Goal: Task Accomplishment & Management: Use online tool/utility

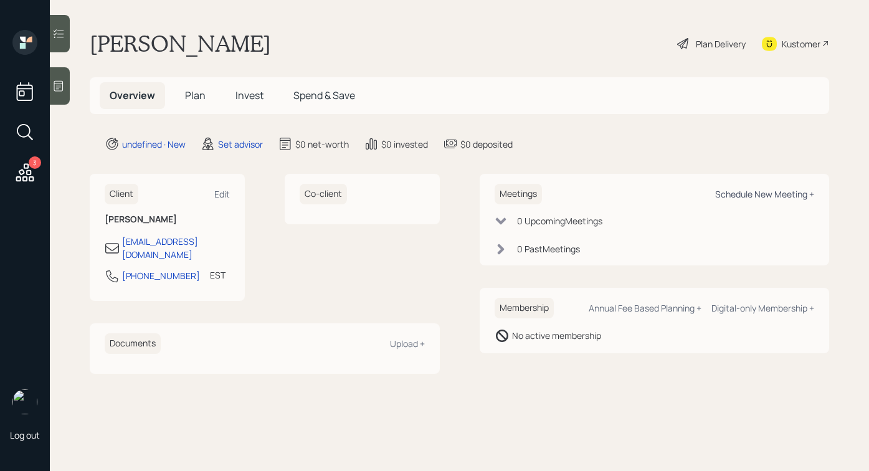
click at [750, 195] on div "Schedule New Meeting +" at bounding box center [764, 194] width 99 height 12
select select "round-[PERSON_NAME]"
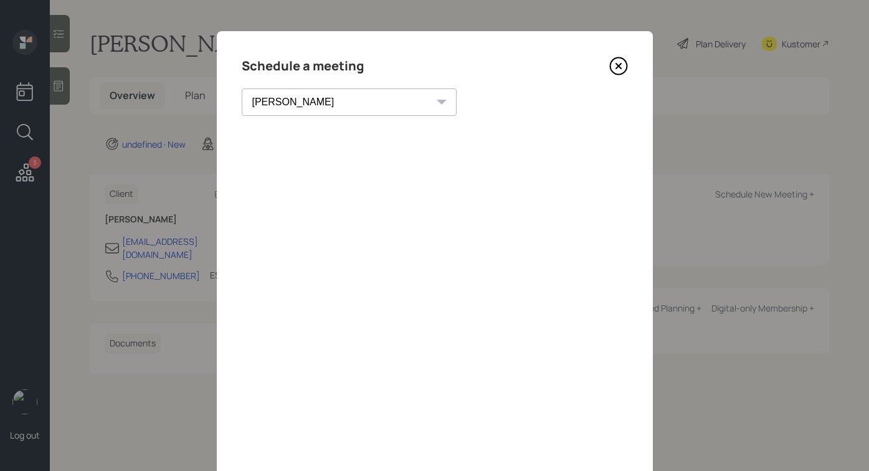
click at [618, 67] on icon at bounding box center [618, 66] width 19 height 19
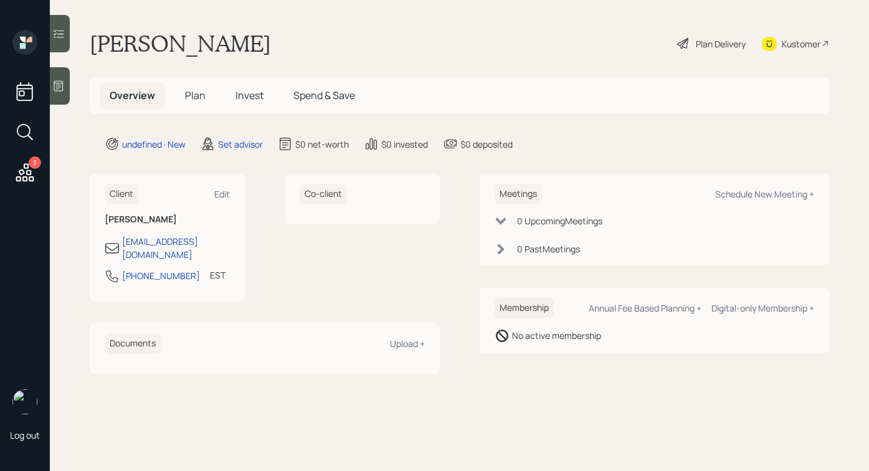
click at [62, 89] on icon at bounding box center [58, 86] width 12 height 12
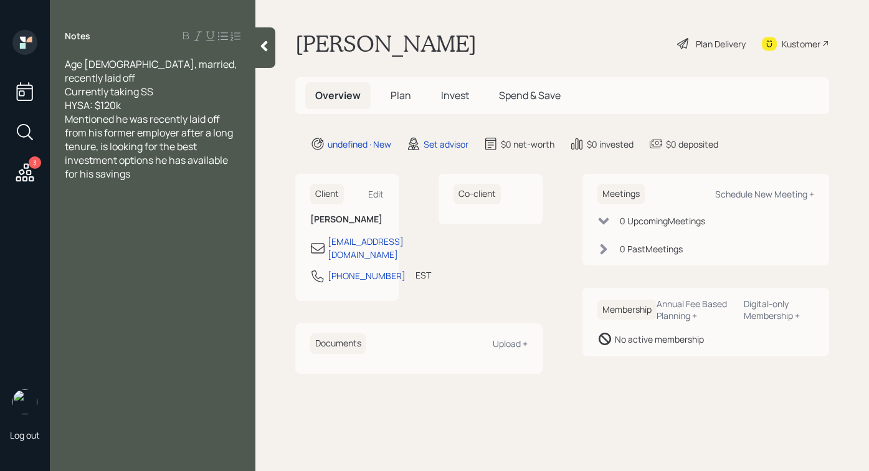
click at [217, 98] on div "HYSA: $120k" at bounding box center [153, 105] width 176 height 14
click at [260, 47] on icon at bounding box center [264, 46] width 12 height 12
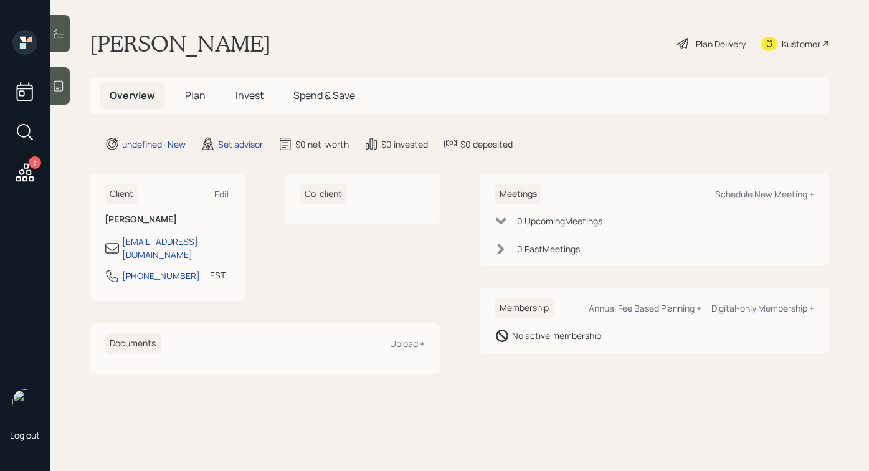
click at [55, 91] on icon at bounding box center [58, 86] width 12 height 12
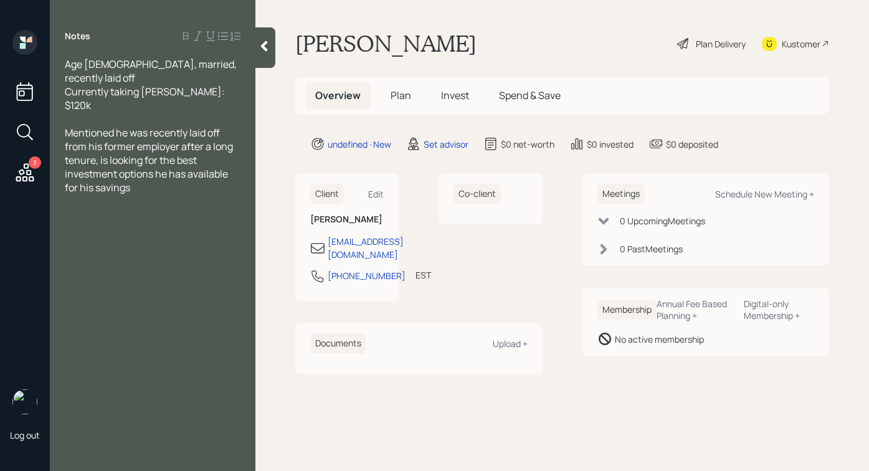
click at [270, 53] on div at bounding box center [265, 47] width 20 height 41
